Goal: Transaction & Acquisition: Purchase product/service

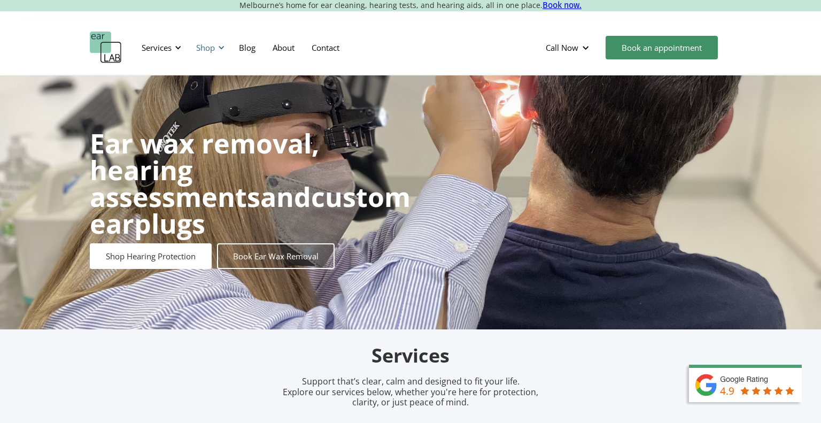
click at [224, 55] on div "Shop" at bounding box center [209, 48] width 38 height 32
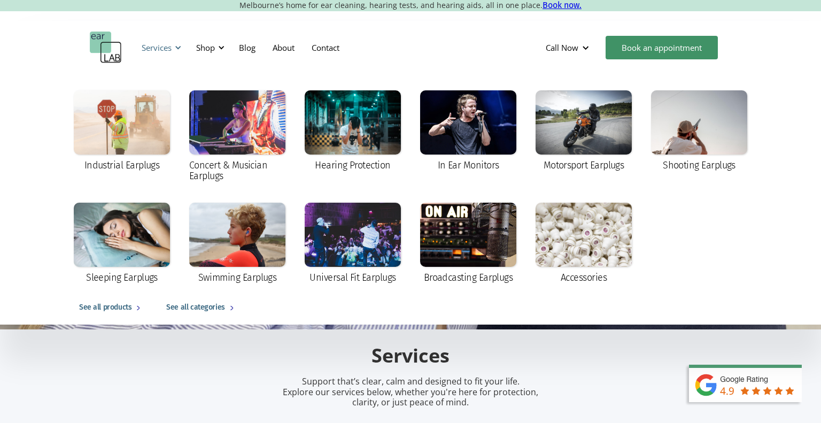
click at [173, 50] on div "Services" at bounding box center [159, 48] width 49 height 32
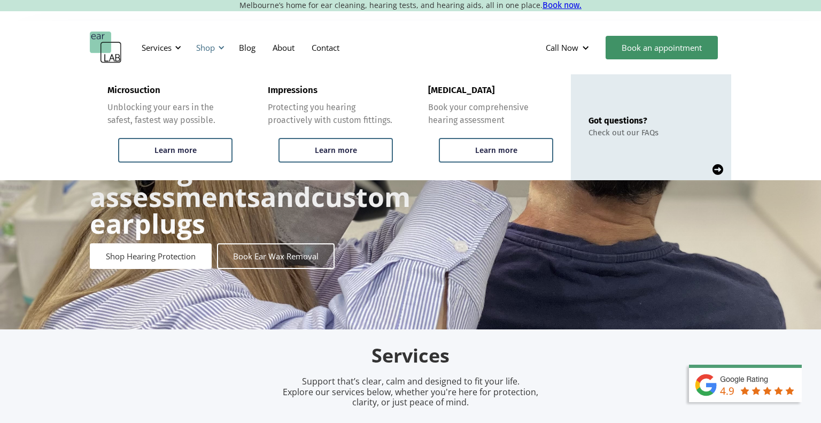
click at [225, 49] on div at bounding box center [221, 47] width 7 height 7
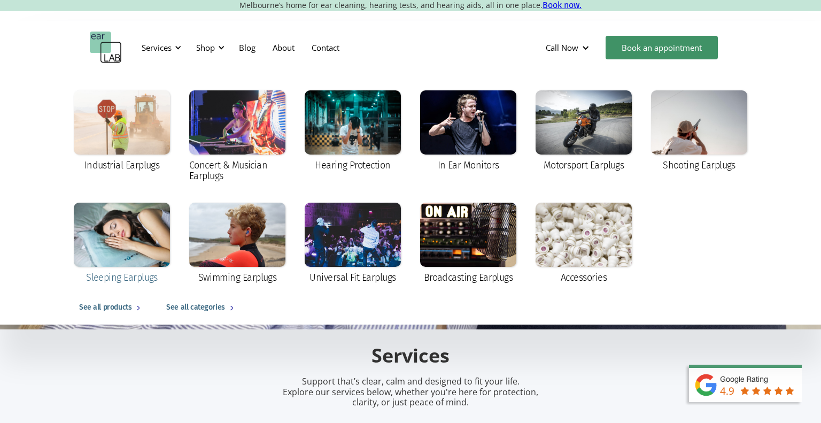
click at [133, 237] on div at bounding box center [122, 235] width 96 height 64
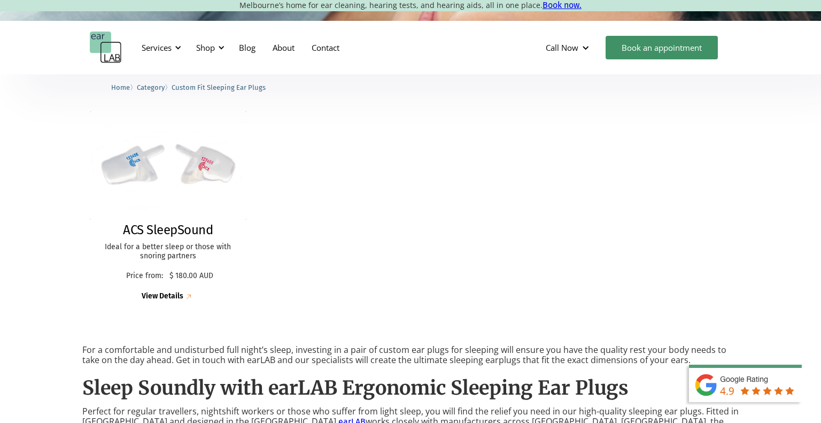
scroll to position [279, 0]
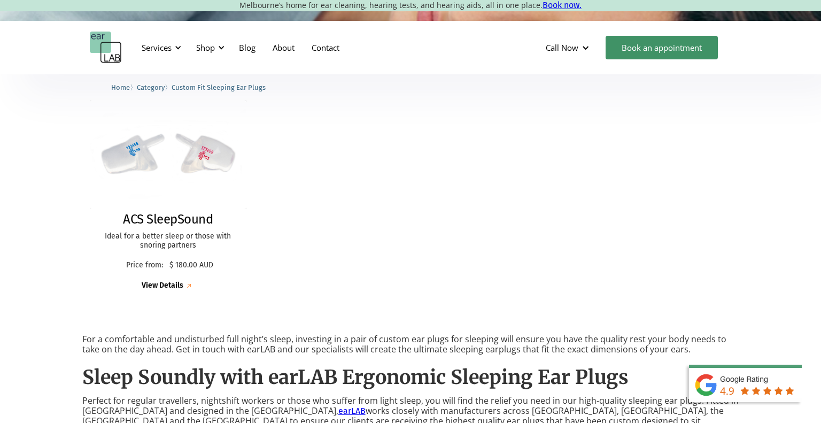
click at [218, 145] on img at bounding box center [168, 155] width 157 height 109
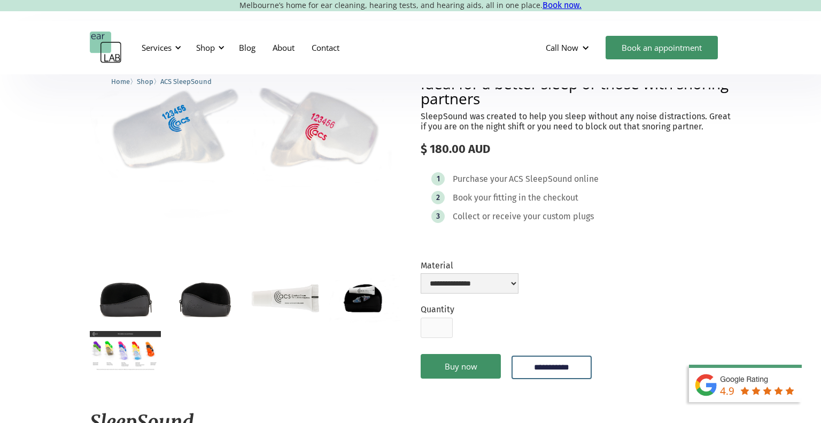
scroll to position [98, 0]
click at [124, 298] on img "open lightbox" at bounding box center [125, 297] width 71 height 47
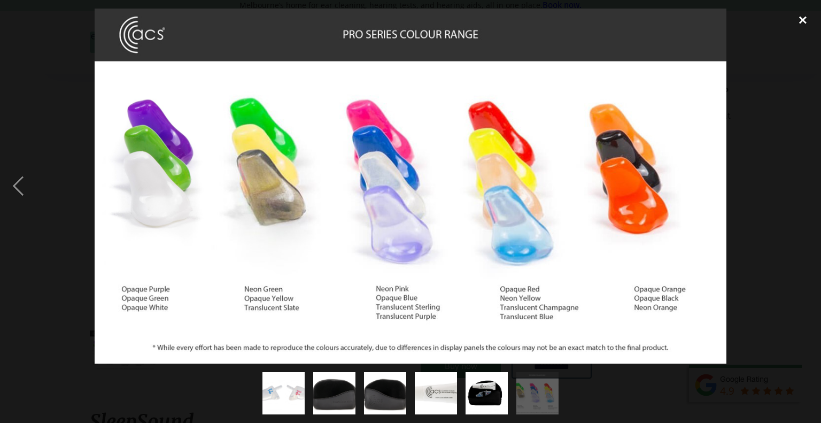
click at [808, 28] on div "close lightbox" at bounding box center [803, 21] width 36 height 24
